Goal: Task Accomplishment & Management: Manage account settings

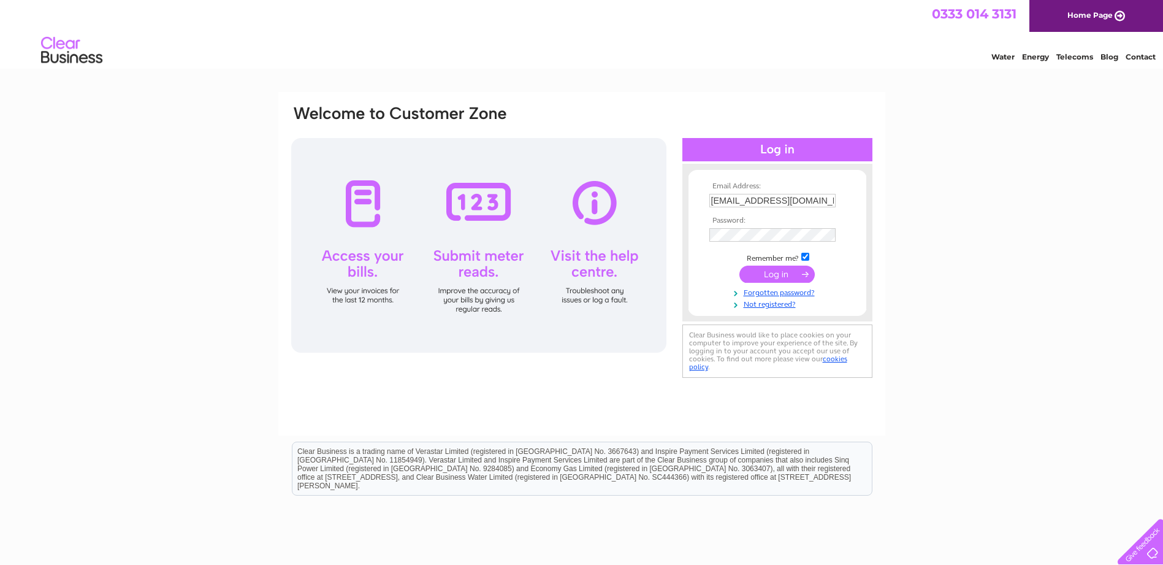
click at [773, 279] on input "submit" at bounding box center [777, 274] width 75 height 17
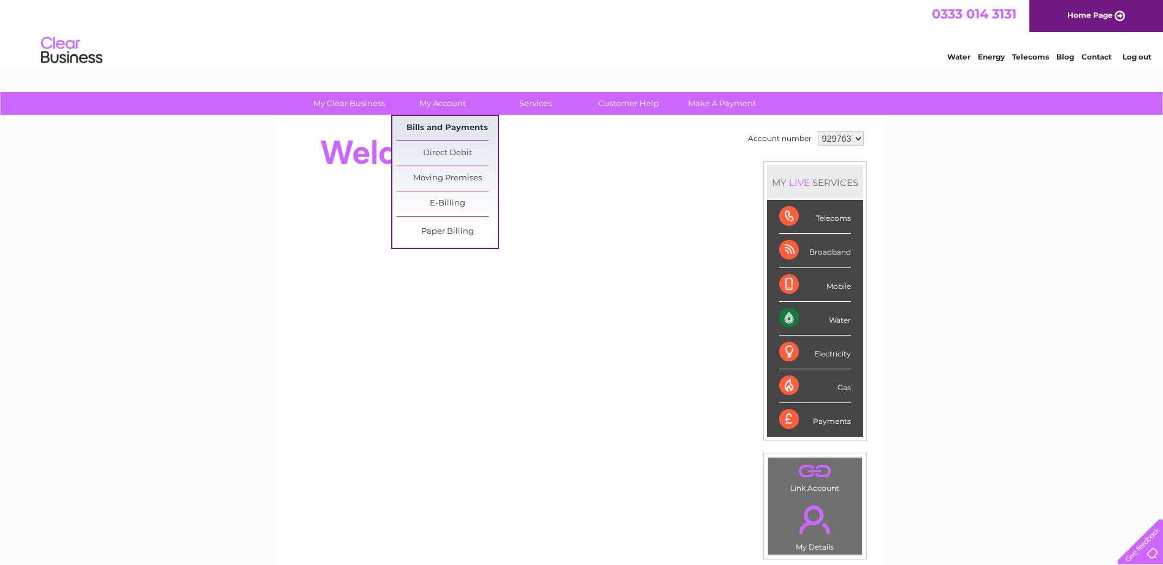
click at [454, 124] on link "Bills and Payments" at bounding box center [447, 128] width 101 height 25
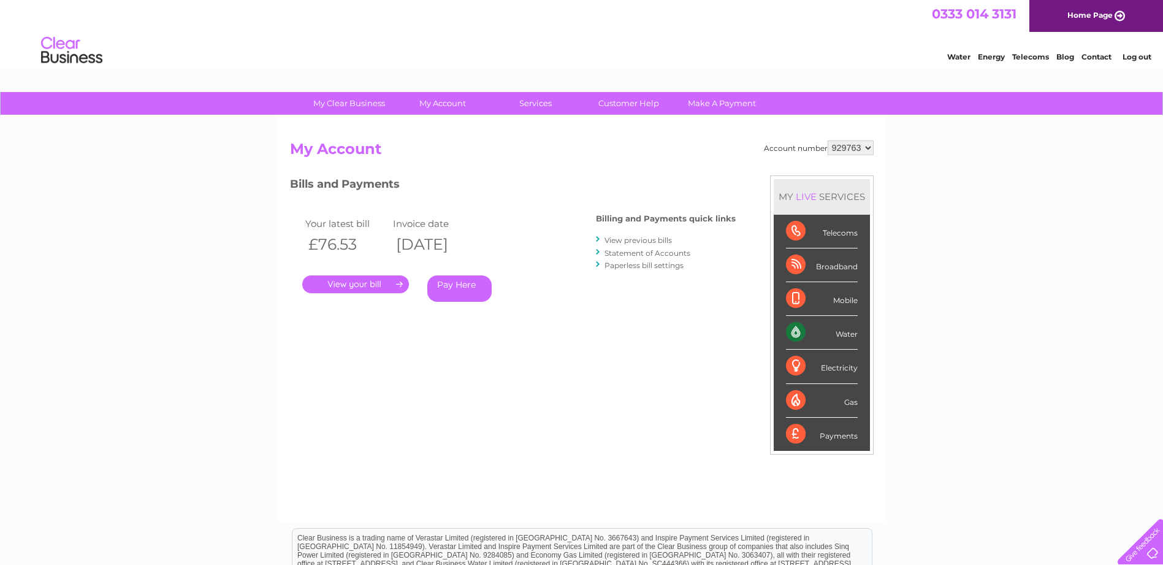
click at [351, 286] on link "." at bounding box center [355, 284] width 107 height 18
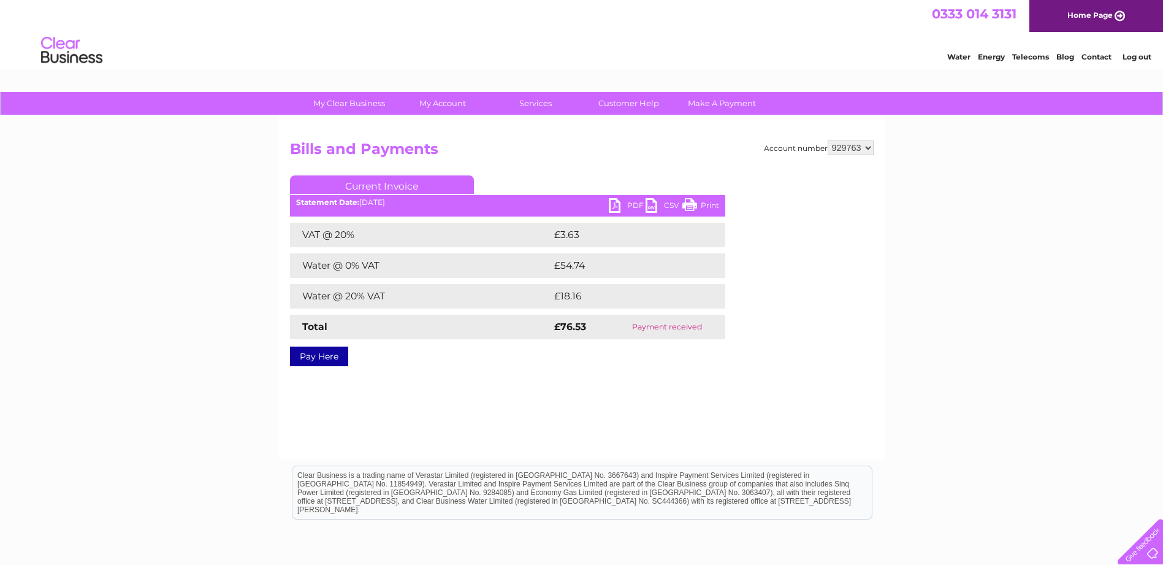
click at [621, 203] on link "PDF" at bounding box center [627, 207] width 37 height 18
